Goal: Task Accomplishment & Management: Use online tool/utility

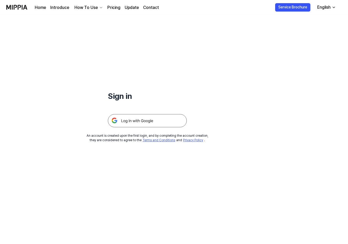
click at [161, 118] on img at bounding box center [147, 120] width 79 height 13
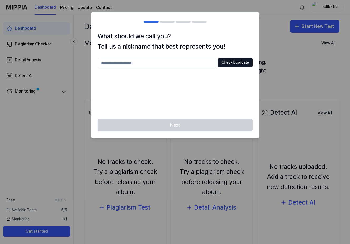
click at [285, 41] on div at bounding box center [175, 122] width 350 height 244
click at [229, 64] on button "Check Duplicate" at bounding box center [235, 62] width 35 height 9
click at [178, 61] on input "text" at bounding box center [157, 63] width 118 height 11
type input "********"
click at [230, 63] on button "Check Duplicate" at bounding box center [235, 62] width 35 height 9
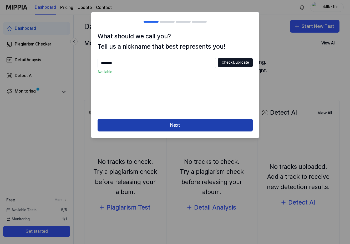
click at [210, 125] on button "Next" at bounding box center [175, 125] width 155 height 13
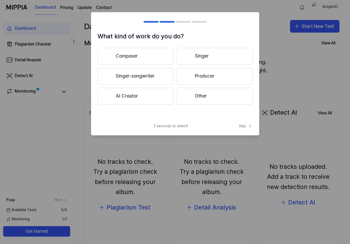
click at [143, 55] on button "Composer" at bounding box center [136, 56] width 76 height 17
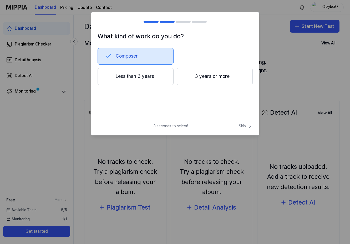
click at [157, 77] on button "Less than 3 years" at bounding box center [136, 76] width 76 height 17
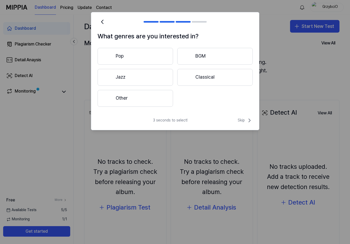
click at [152, 95] on button "Other" at bounding box center [136, 98] width 76 height 17
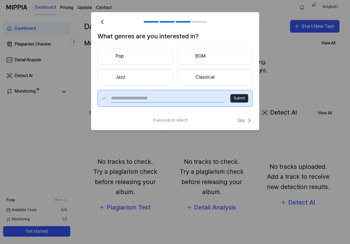
click at [244, 122] on span "Skip" at bounding box center [245, 120] width 15 height 6
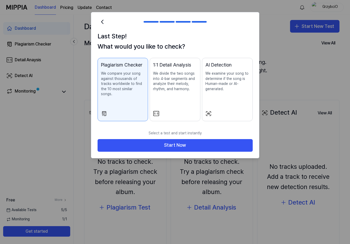
click at [222, 84] on p "We examine your song to determine if the song is Human-made or AI-generated." at bounding box center [228, 81] width 44 height 21
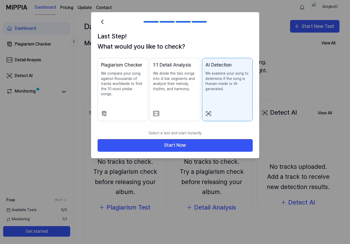
click at [129, 83] on p "We compare your song against thousands of tracks worldwide to find the 10 most …" at bounding box center [123, 84] width 44 height 26
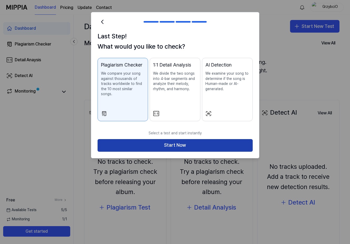
click at [159, 139] on button "Start Now" at bounding box center [175, 145] width 155 height 13
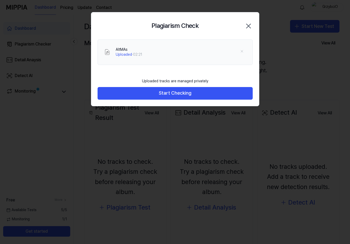
click at [106, 18] on div "Plagiarism Check Close" at bounding box center [175, 25] width 168 height 27
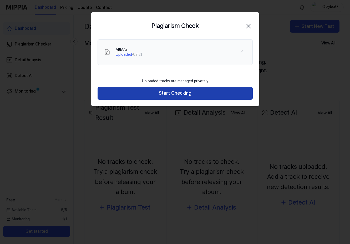
click at [175, 93] on button "Start Checking" at bounding box center [175, 93] width 155 height 13
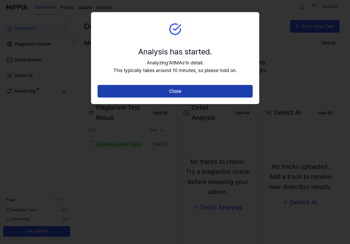
click at [214, 94] on button "Close" at bounding box center [175, 91] width 155 height 13
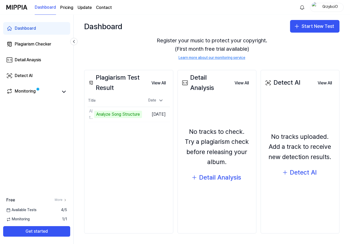
scroll to position [24, 0]
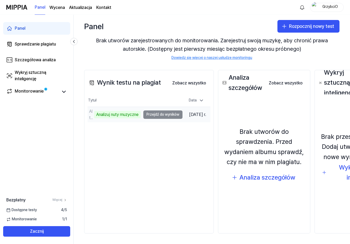
click at [170, 112] on td "AltMA Analizuj nuty muzyczne Przejdź do wyników" at bounding box center [135, 114] width 95 height 15
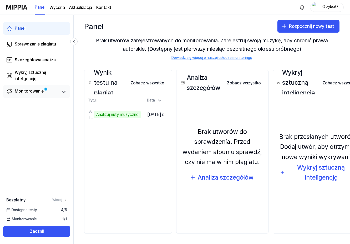
click at [48, 93] on link "Monitorowanie" at bounding box center [32, 91] width 52 height 7
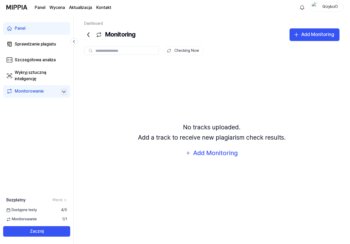
click at [62, 90] on icon at bounding box center [64, 92] width 6 height 6
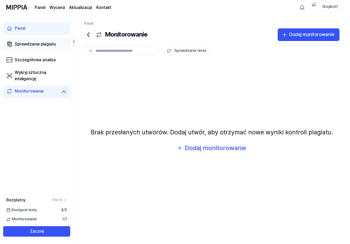
click at [41, 49] on link "Sprawdzanie plagiatu" at bounding box center [36, 44] width 67 height 13
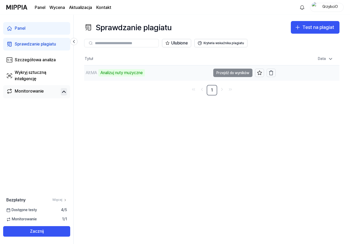
click at [122, 71] on font "Analizuj nuty muzyczne" at bounding box center [122, 72] width 42 height 5
click at [94, 72] on font "AltMA" at bounding box center [91, 72] width 11 height 5
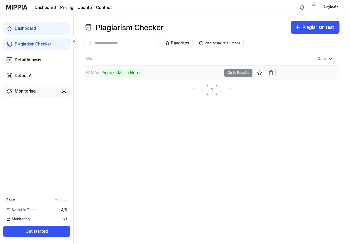
click at [238, 139] on div "Plagiarism Checker Plagiarism test Plagiarism Checker Detail Analysis Detect AI…" at bounding box center [212, 130] width 277 height 230
click at [232, 72] on td "AltMAs Analyze Music Notes Go to Results" at bounding box center [180, 73] width 192 height 15
click at [39, 27] on link "Dashboard" at bounding box center [36, 28] width 67 height 13
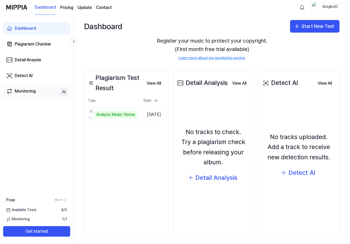
scroll to position [30, 0]
click at [176, 155] on div "Plagiarism Test Result View All Plagiarism Test Result Title Date AltMAs Analyz…" at bounding box center [212, 151] width 277 height 185
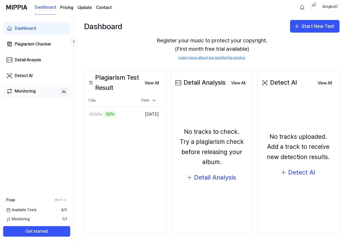
click at [102, 146] on div "Plagiarism Test Result View All Plagiarism Test Result Title Date AltMAs 50% Go…" at bounding box center [125, 152] width 82 height 164
click at [108, 137] on div "Plagiarism Test Result View All Plagiarism Test Result Title Date AltMAs Go to …" at bounding box center [125, 152] width 82 height 164
click at [115, 115] on button "Go to Results" at bounding box center [121, 114] width 28 height 8
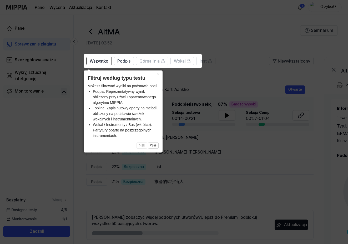
click at [232, 34] on icon at bounding box center [175, 122] width 350 height 244
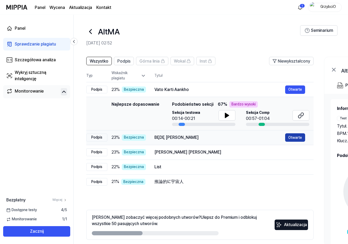
click at [292, 139] on font "Otwarte" at bounding box center [296, 138] width 14 height 4
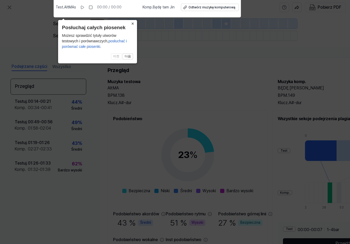
click at [118, 152] on icon at bounding box center [175, 120] width 350 height 247
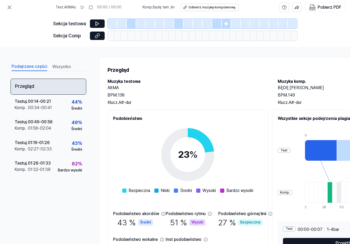
scroll to position [0, 0]
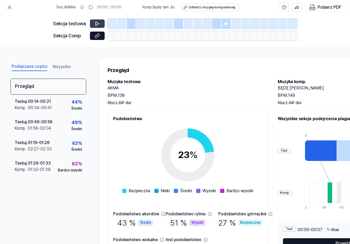
click at [95, 23] on icon at bounding box center [97, 23] width 5 height 5
click at [98, 26] on icon at bounding box center [97, 23] width 5 height 5
click at [9, 8] on icon at bounding box center [9, 7] width 3 height 3
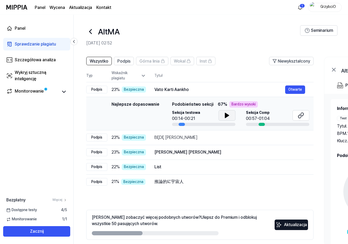
click at [229, 115] on icon at bounding box center [227, 115] width 6 height 6
click at [240, 137] on div "BĘDĘ TAM JIN" at bounding box center [220, 138] width 131 height 6
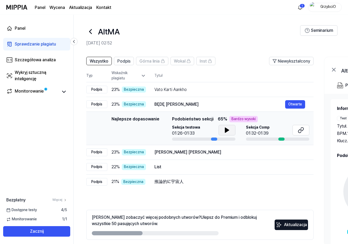
click at [231, 128] on button at bounding box center [227, 130] width 17 height 11
click at [208, 155] on div "Kanya Roop Mai Laxmi" at bounding box center [220, 152] width 131 height 6
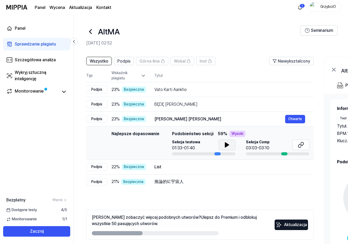
click at [223, 144] on button at bounding box center [227, 145] width 17 height 11
click at [196, 183] on div "推論的に宇宙人" at bounding box center [220, 182] width 131 height 6
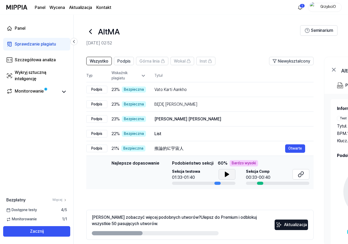
click at [220, 177] on button at bounding box center [227, 174] width 17 height 11
click at [119, 197] on div "Wszystko Podpis Górna linia Wokal Inst Niewykształcony Wszystko Podpis Górna li…" at bounding box center [199, 156] width 227 height 198
click at [90, 31] on icon at bounding box center [91, 31] width 2 height 4
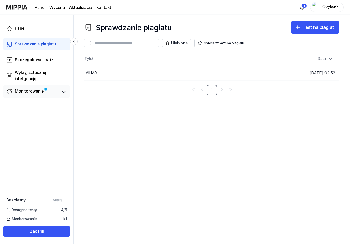
click at [56, 92] on link "Monitorowanie" at bounding box center [32, 91] width 52 height 7
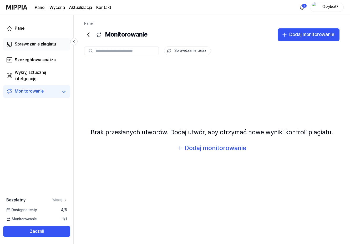
click at [54, 44] on font "Sprawdzanie plagiatu" at bounding box center [35, 44] width 41 height 5
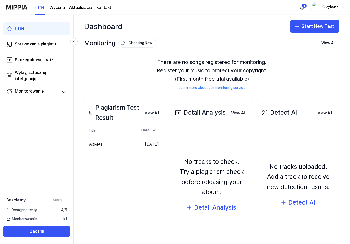
scroll to position [26, 0]
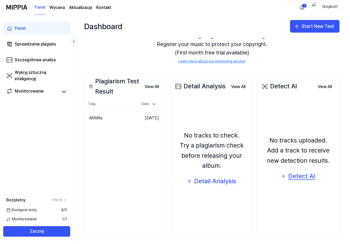
click at [299, 177] on div "Detect AI" at bounding box center [302, 176] width 27 height 10
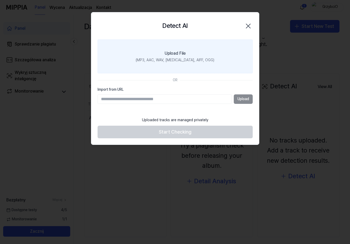
scroll to position [24, 0]
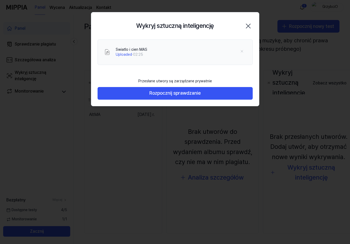
click at [141, 72] on div "Swiatlo i cien MAS Uploaded · 02:25" at bounding box center [175, 57] width 168 height 36
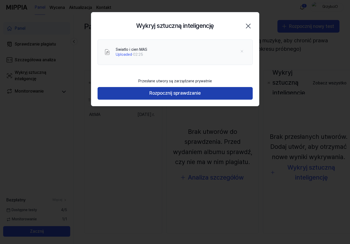
click at [164, 94] on font "Rozpocznij sprawdzanie" at bounding box center [175, 93] width 51 height 6
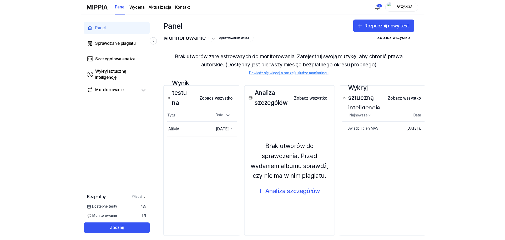
scroll to position [0, 0]
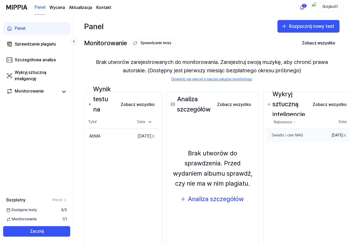
click at [332, 136] on font "12 września 2025 r." at bounding box center [339, 135] width 15 height 4
click at [274, 135] on font "Swiatlo i cien MAS" at bounding box center [275, 145] width 7 height 25
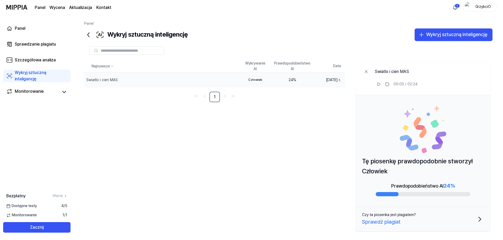
click at [249, 81] on font "Człowiek" at bounding box center [256, 80] width 14 height 4
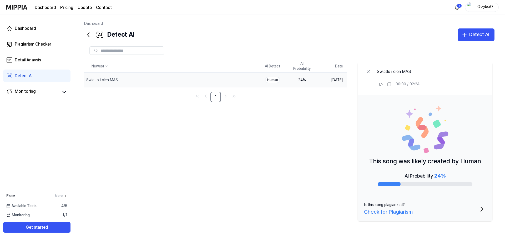
click at [256, 155] on div "Newest AI Detect AI Probability Date Swiatlo i cien MAS Delete Human 24 % Sep 1…" at bounding box center [289, 141] width 411 height 163
click at [311, 19] on div "Dashboard Detect AI Detect AI Plagiarism Checker Detail Analysis Detect AI Newe…" at bounding box center [290, 127] width 432 height 225
